Goal: Find specific page/section: Find specific page/section

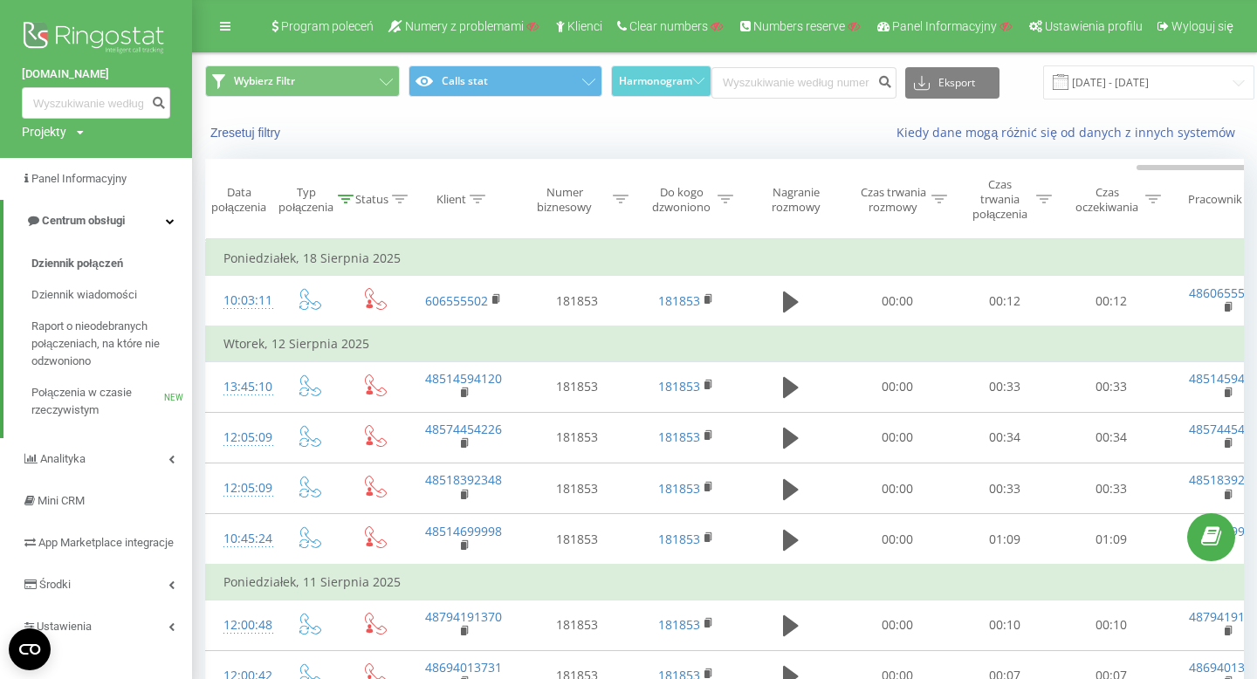
scroll to position [0, 551]
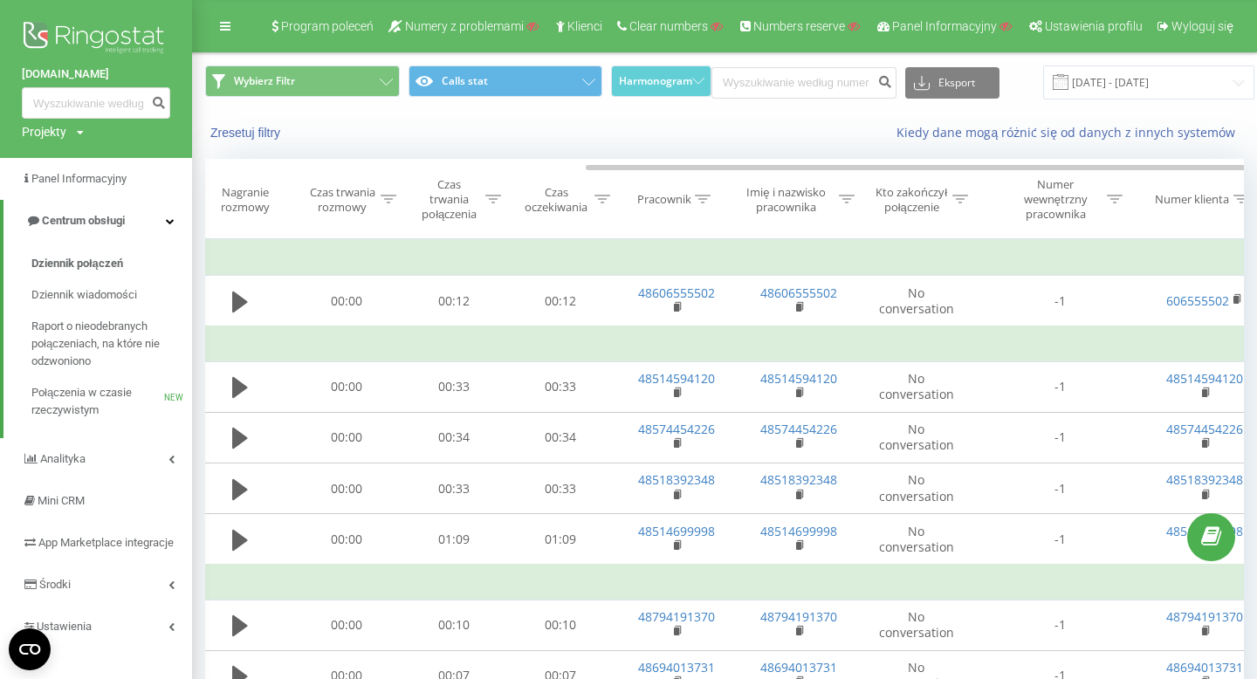
click at [65, 130] on div "Projekty" at bounding box center [44, 131] width 45 height 17
click at [72, 161] on input "text" at bounding box center [70, 158] width 87 height 25
paste input "stowarzyszenieasy.pl"
type input "stowarzyszenieasy.pl"
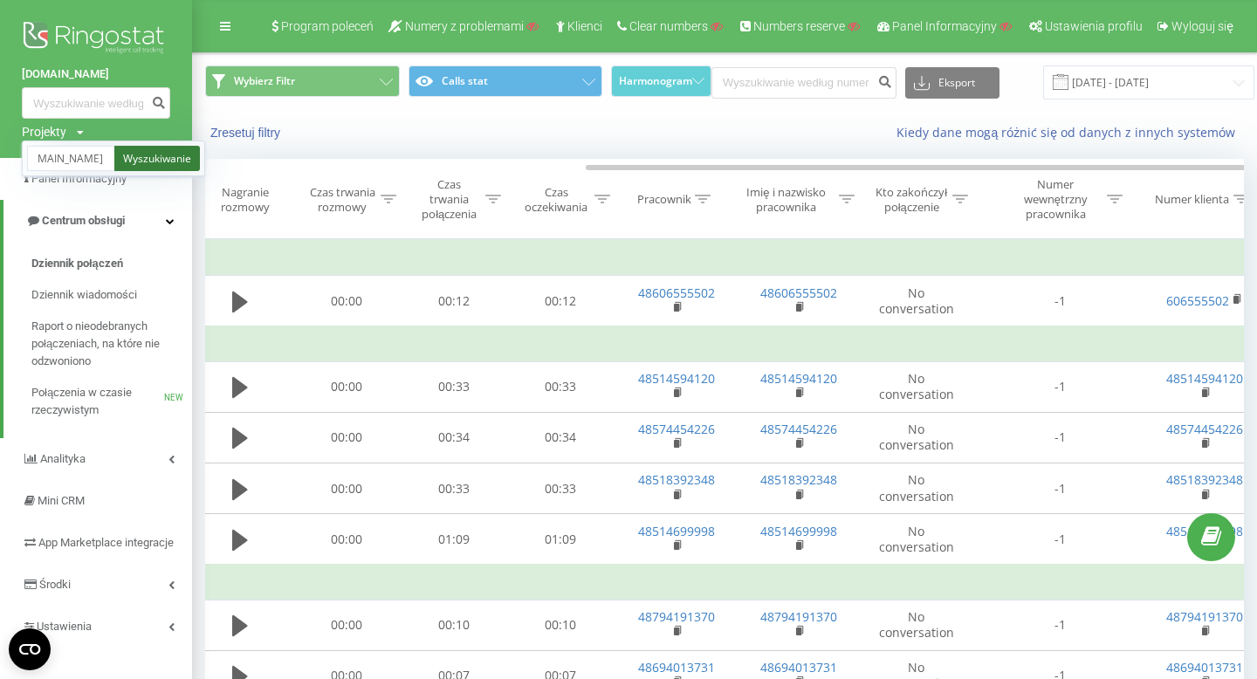
scroll to position [0, 0]
click at [155, 155] on link "Wyszukiwanie" at bounding box center [157, 158] width 86 height 25
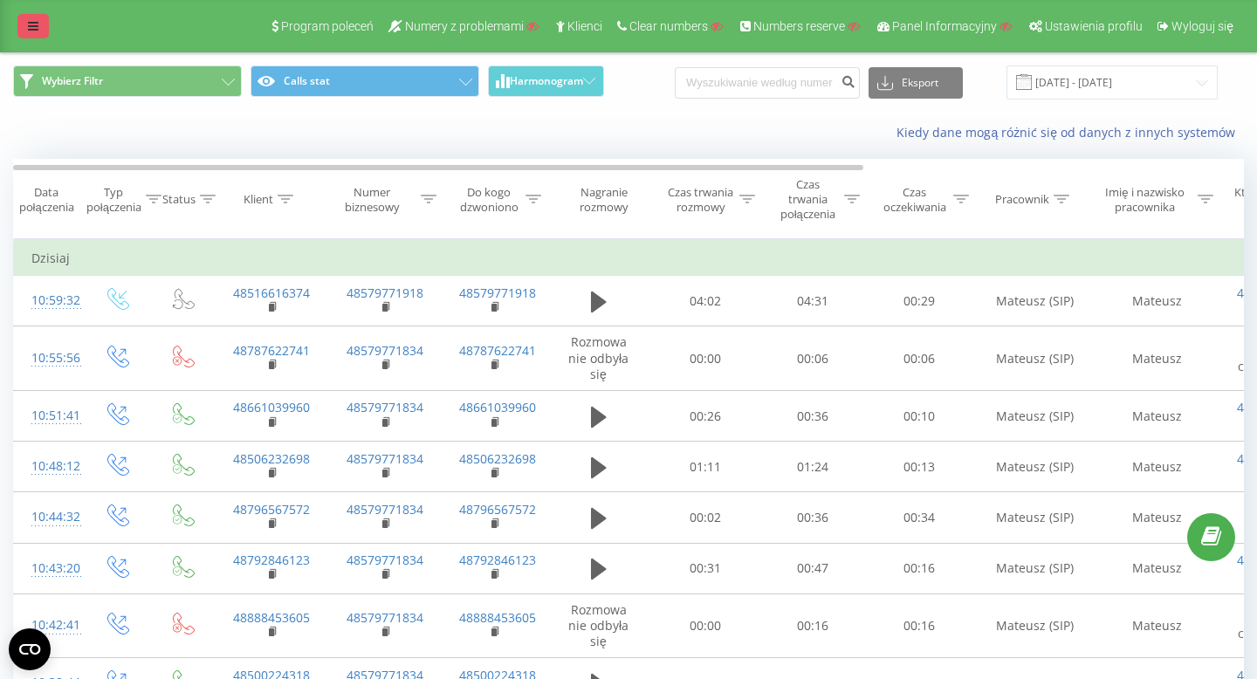
click at [38, 24] on icon at bounding box center [33, 26] width 10 height 12
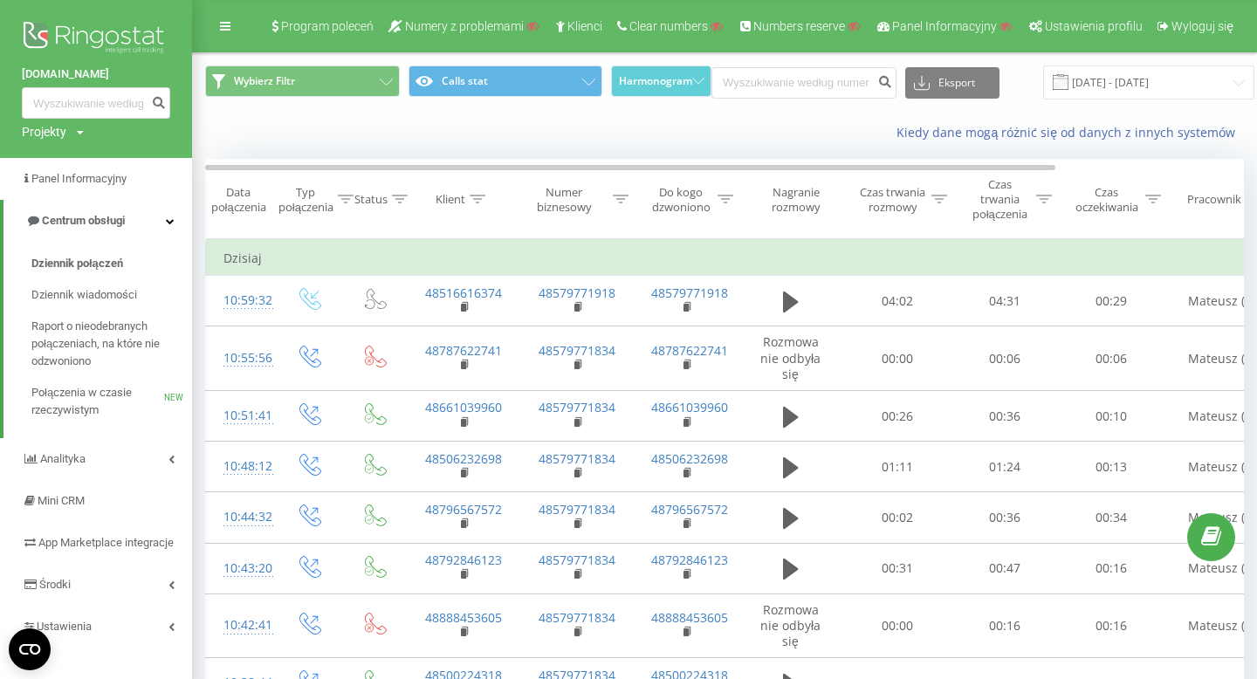
click at [53, 133] on div "Projekty" at bounding box center [44, 131] width 45 height 17
click at [72, 165] on input "text" at bounding box center [70, 158] width 87 height 25
paste input "[DOMAIN_NAME]"
type input "[DOMAIN_NAME]"
click at [154, 153] on link "Wyszukiwanie" at bounding box center [157, 158] width 86 height 25
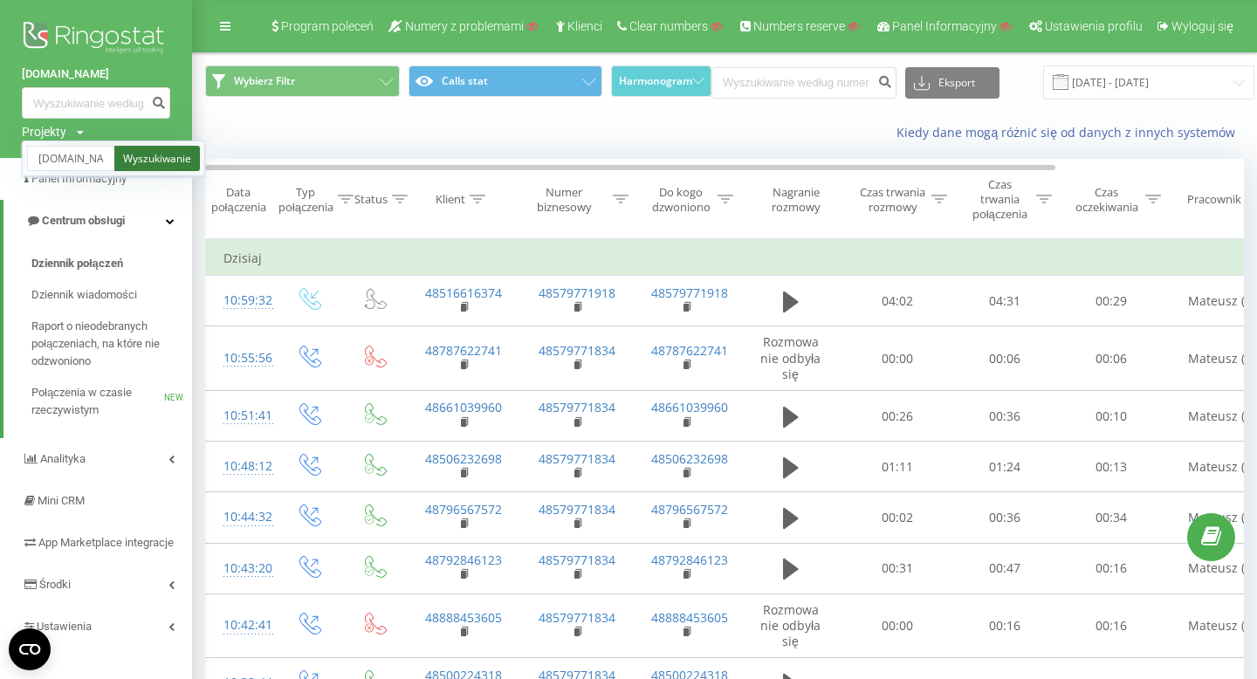
click at [144, 159] on link "Wyszukiwanie" at bounding box center [157, 158] width 86 height 25
click at [171, 157] on link "Wyszukiwanie" at bounding box center [157, 158] width 86 height 25
click at [148, 166] on link "Wyszukiwanie" at bounding box center [157, 158] width 86 height 25
